Goal: Submit feedback/report problem: Submit feedback/report problem

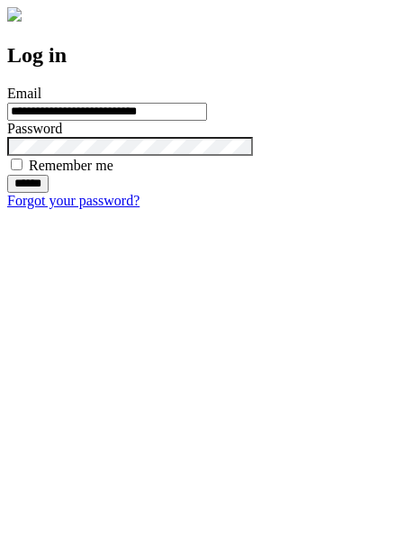
type input "**********"
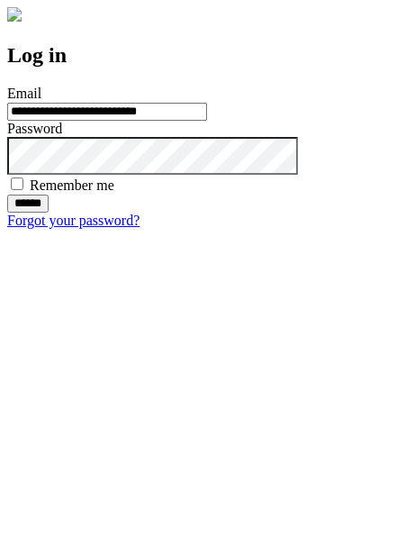
click at [49, 213] on input "******" at bounding box center [27, 204] width 41 height 18
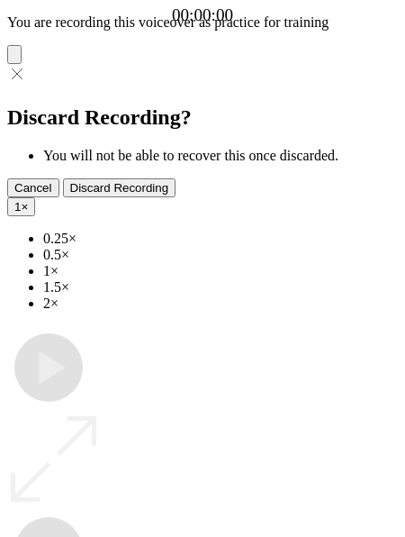
type input "**********"
